Goal: Information Seeking & Learning: Check status

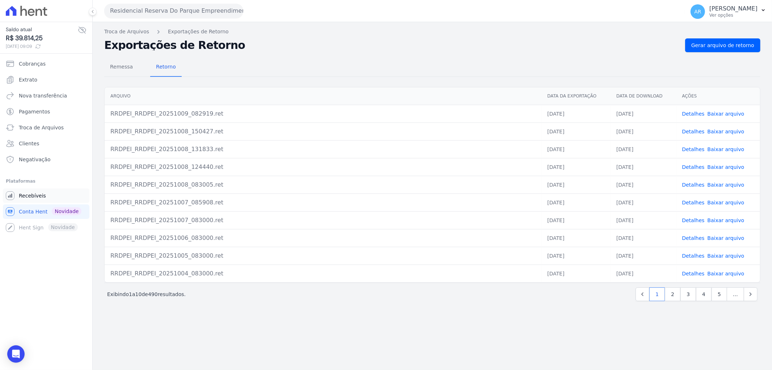
click at [32, 197] on span "Recebíveis" at bounding box center [32, 195] width 27 height 7
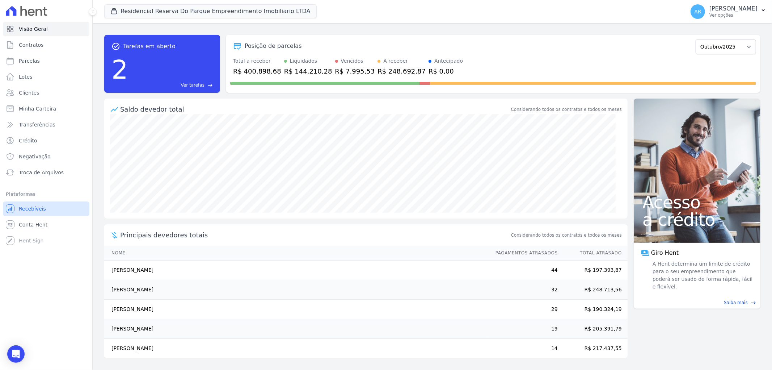
click at [29, 213] on link "Recebíveis" at bounding box center [46, 208] width 86 height 14
click at [29, 222] on span "Conta Hent" at bounding box center [33, 224] width 29 height 7
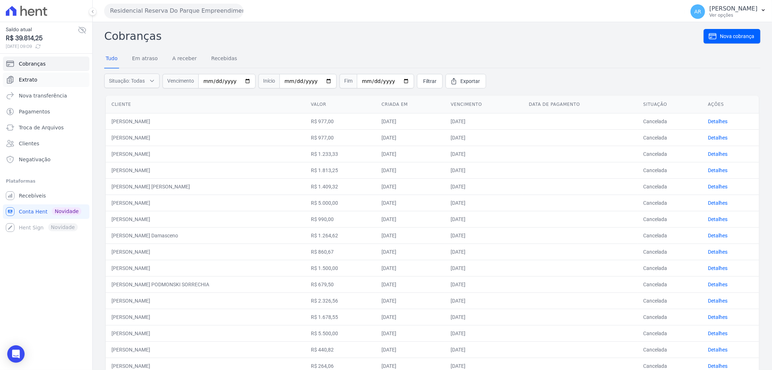
click at [31, 80] on span "Extrato" at bounding box center [28, 79] width 18 height 7
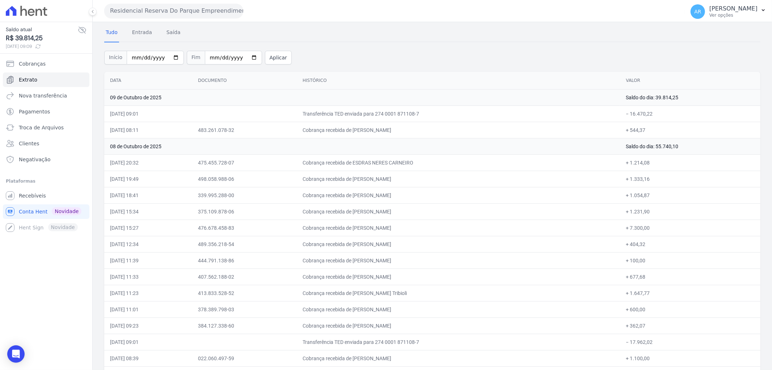
scroll to position [40, 0]
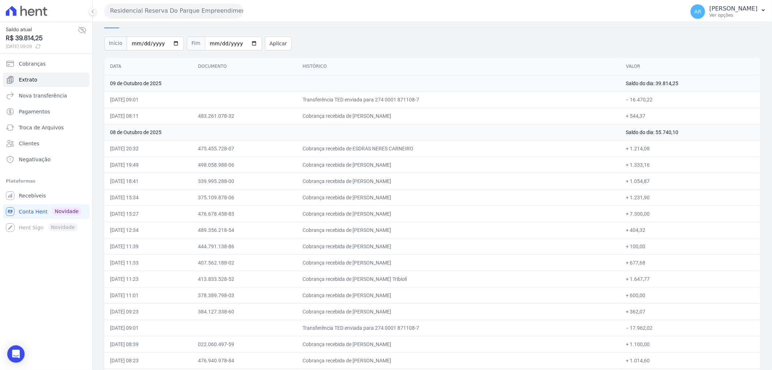
drag, startPoint x: 110, startPoint y: 114, endPoint x: 107, endPoint y: 328, distance: 213.5
click at [297, 115] on td "483.261.078-32" at bounding box center [244, 115] width 105 height 16
drag, startPoint x: 104, startPoint y: 114, endPoint x: 107, endPoint y: 327, distance: 212.8
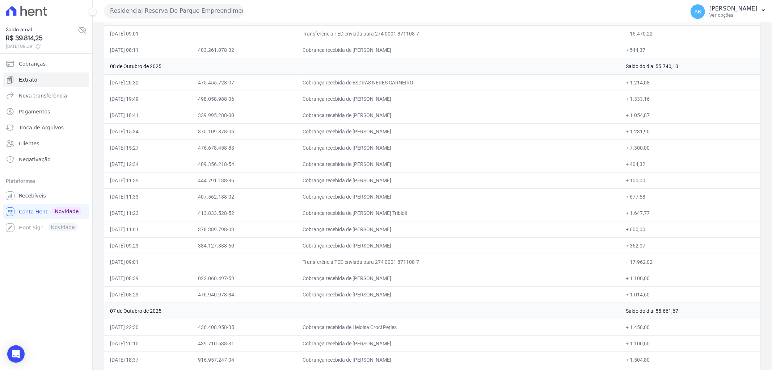
scroll to position [121, 0]
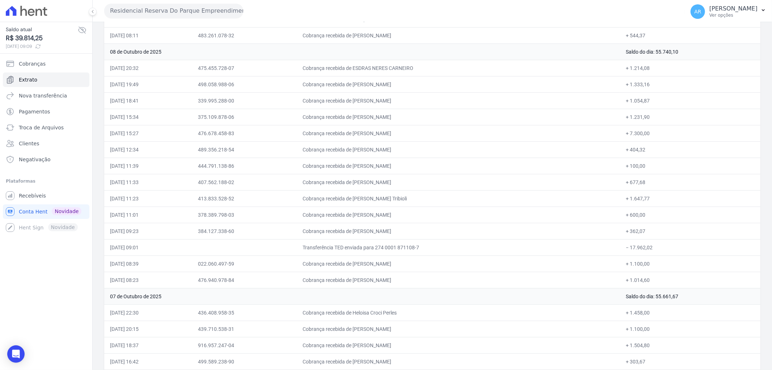
drag, startPoint x: 112, startPoint y: 262, endPoint x: 109, endPoint y: 292, distance: 30.6
